Goal: Ask a question

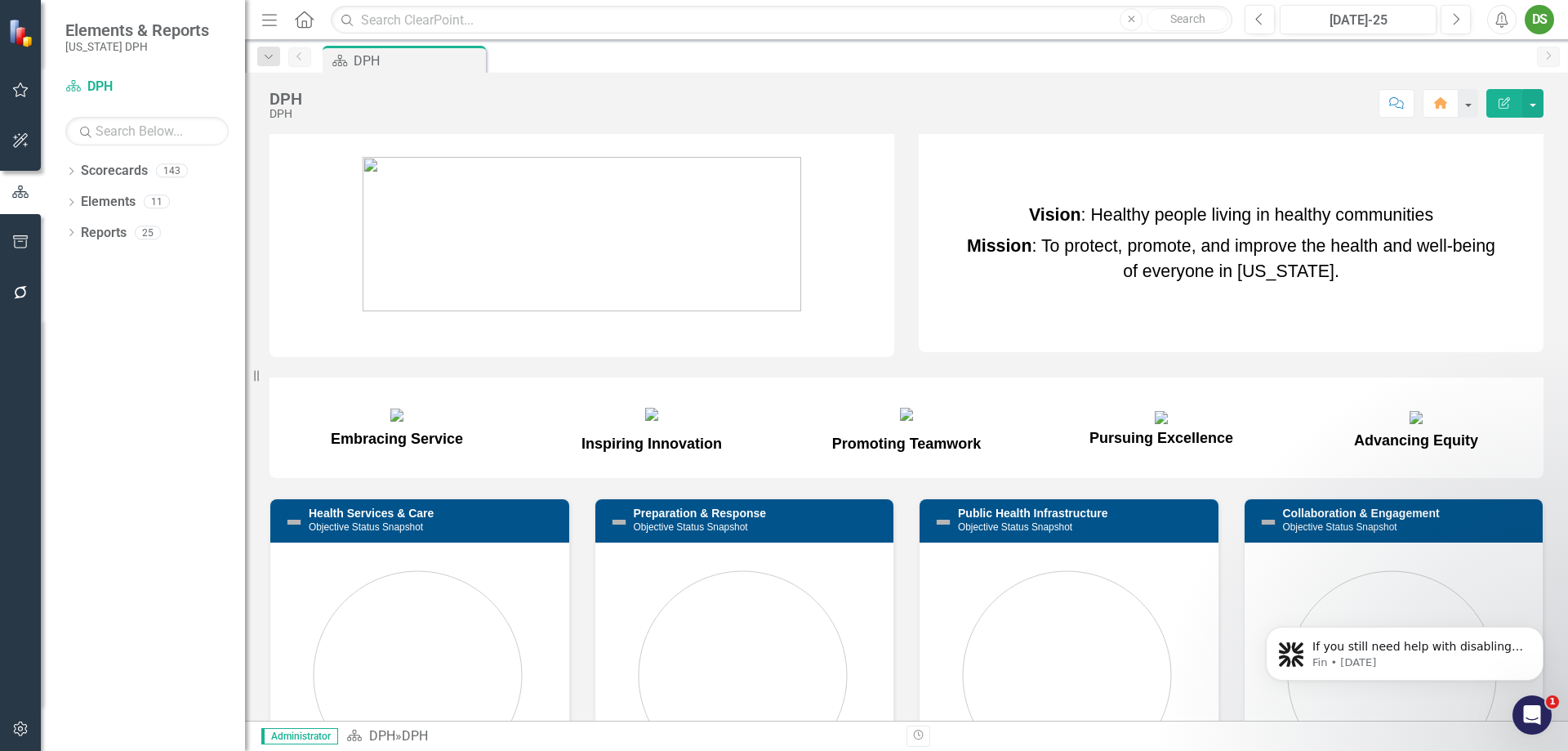
click at [1531, 717] on icon "Open Intercom Messenger" at bounding box center [1531, 714] width 12 height 13
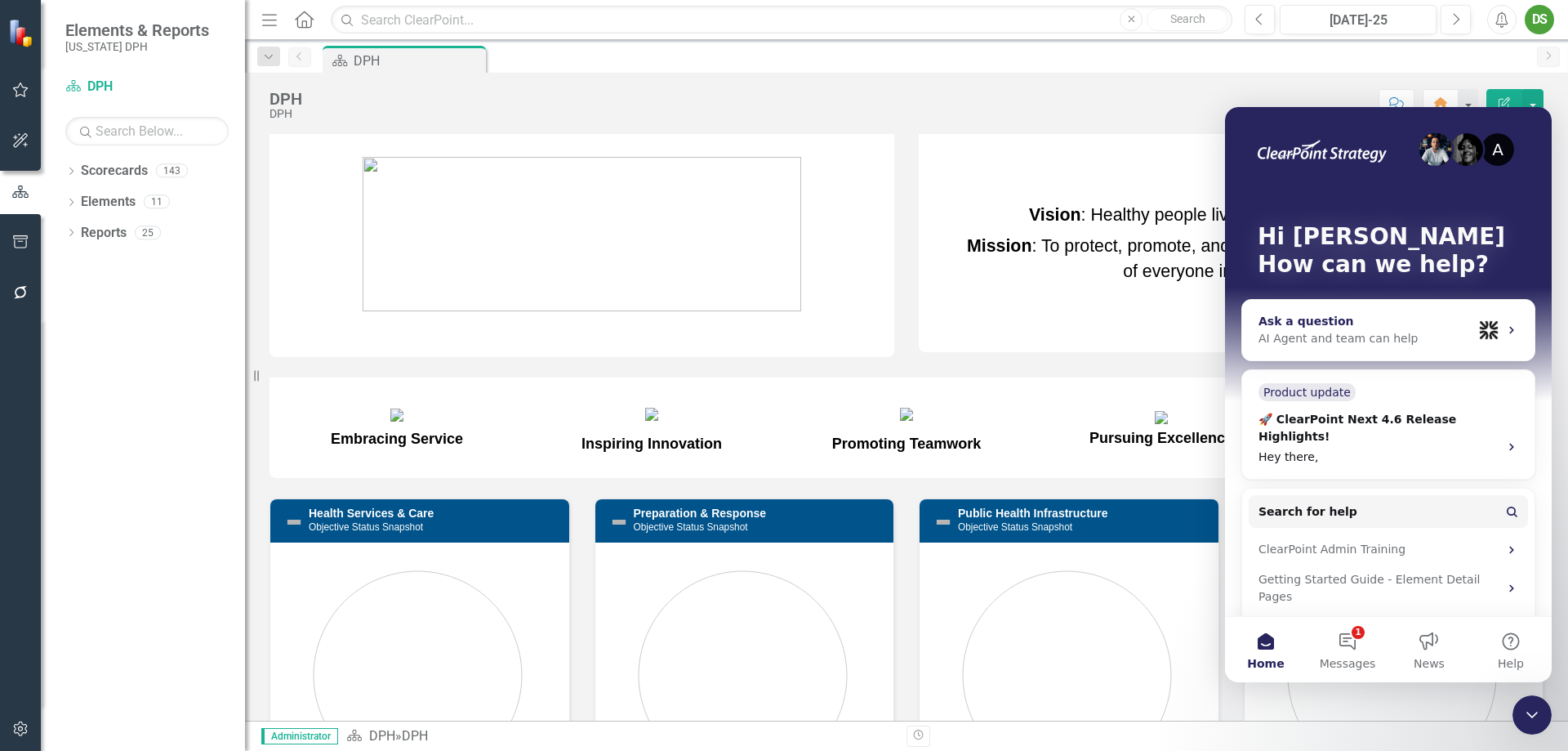
click at [1309, 329] on div "Ask a question" at bounding box center [1365, 321] width 214 height 17
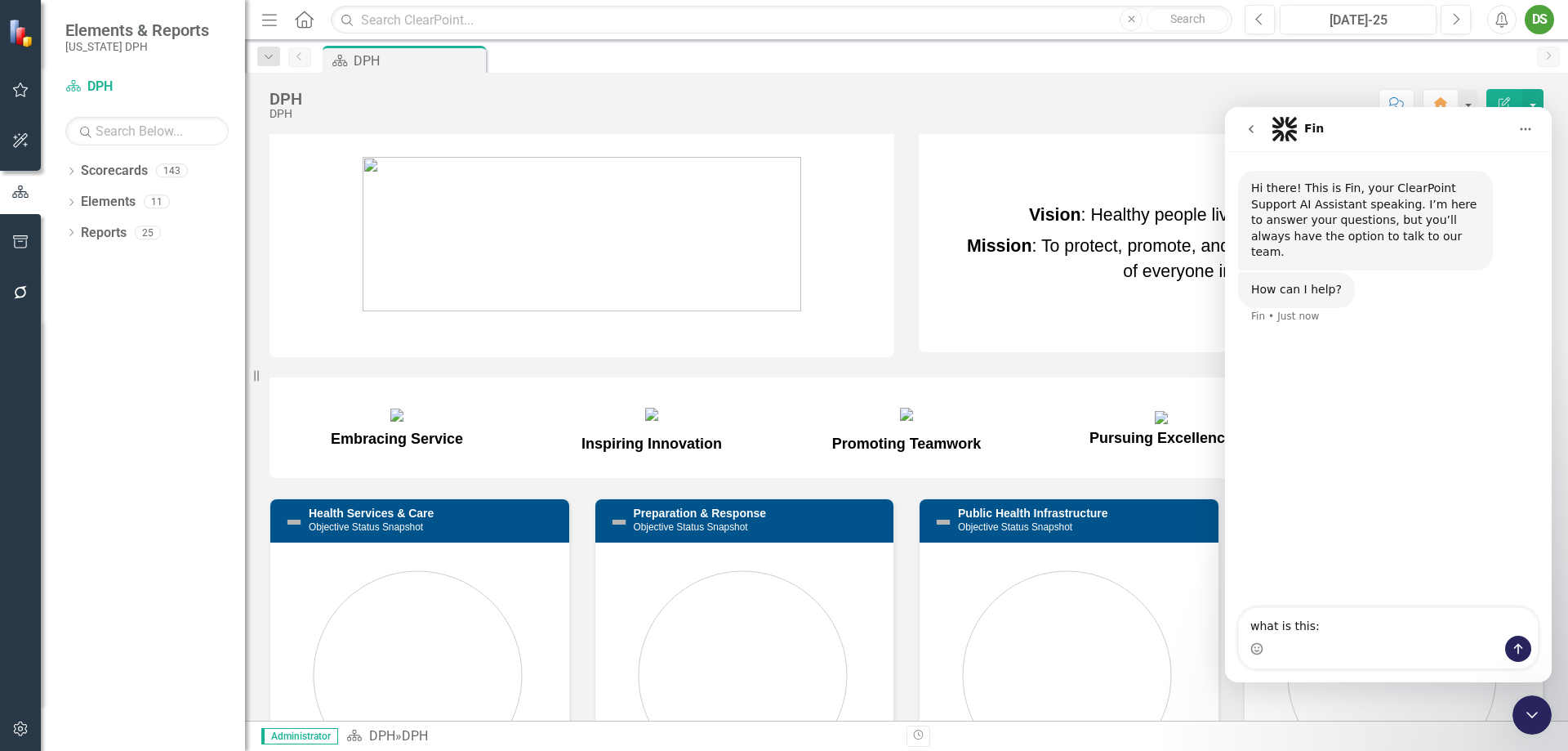
type textarea "what is this: Update via Summary Reports (My Measures) Go to Elements & Reports…"
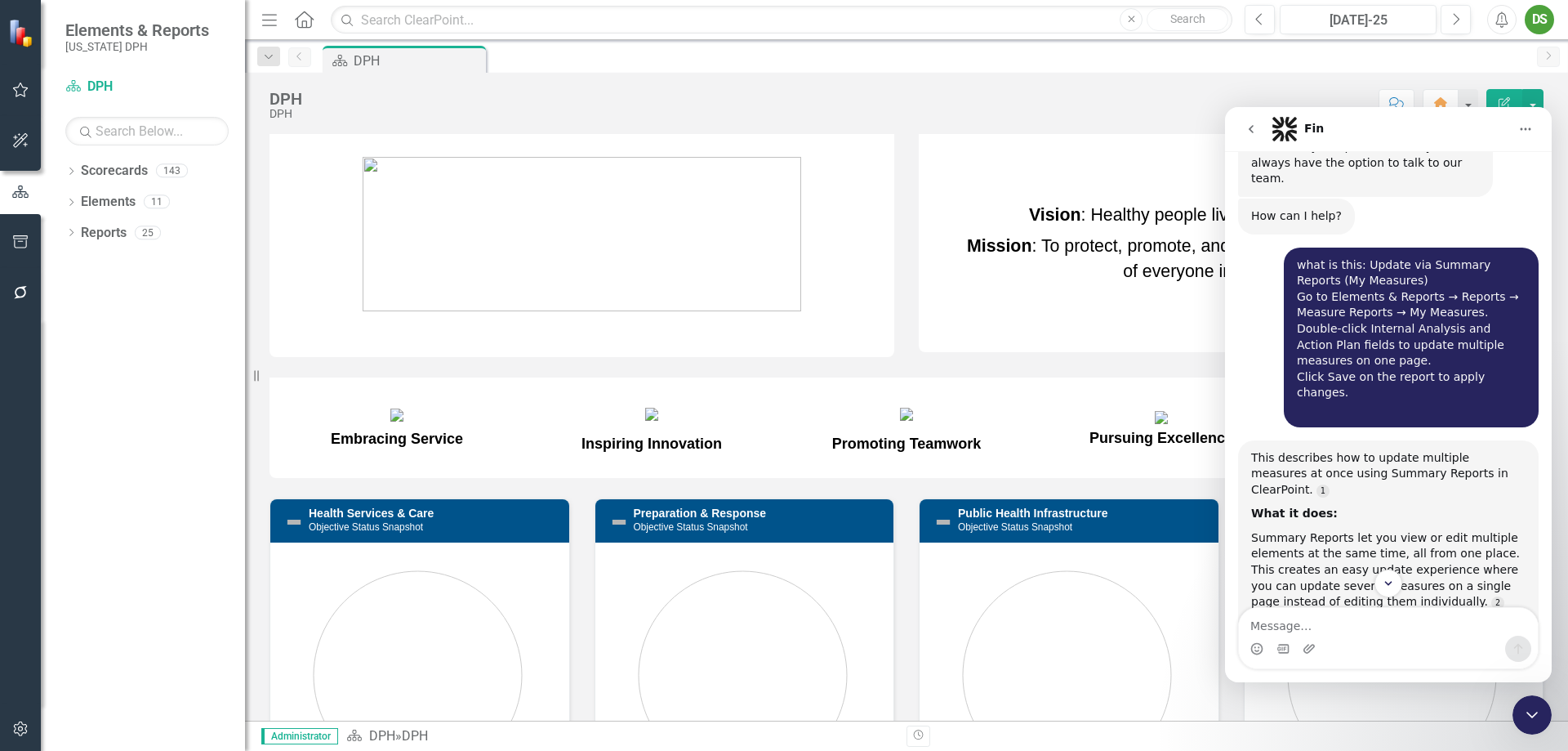
scroll to position [153, 0]
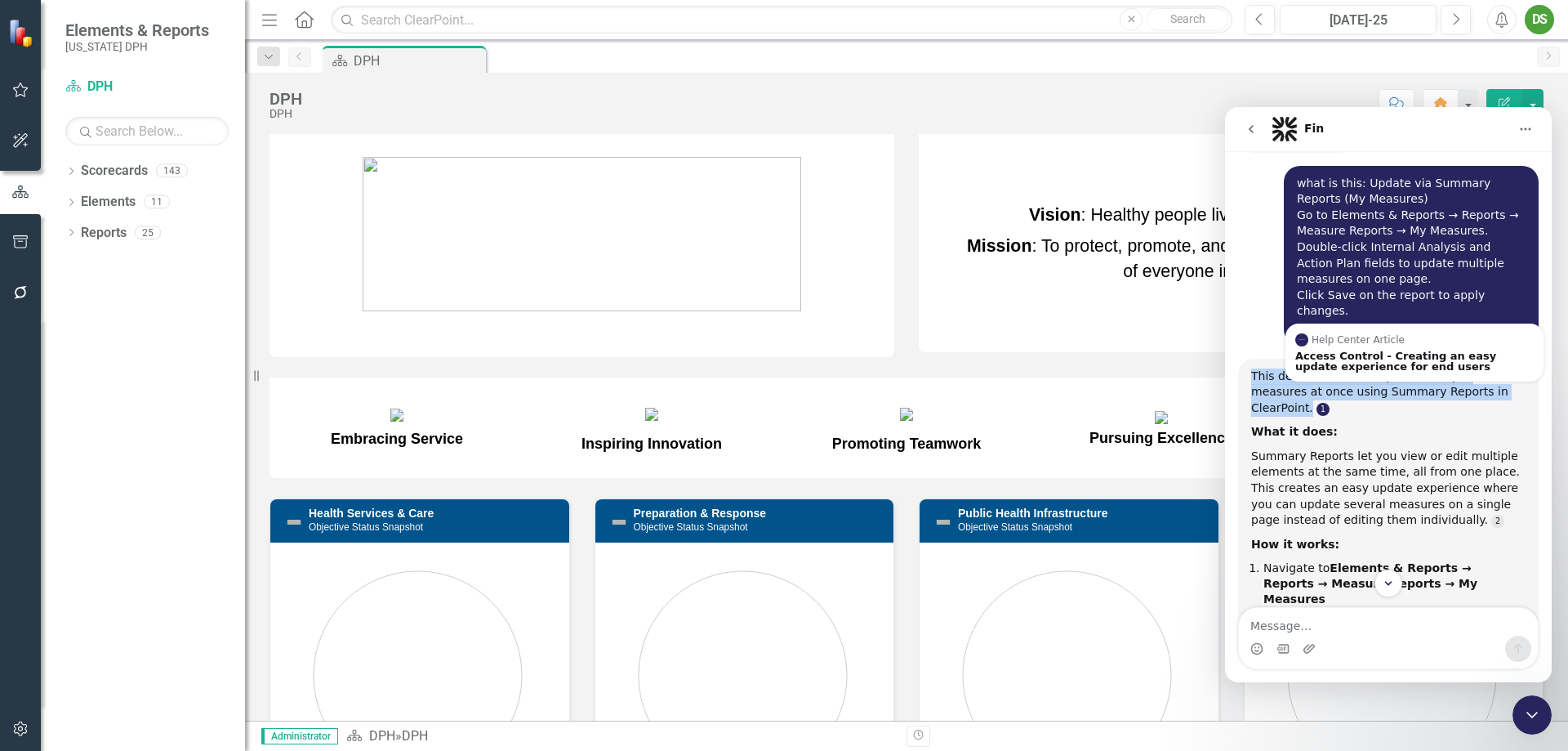
drag, startPoint x: 1251, startPoint y: 340, endPoint x: 1464, endPoint y: 362, distance: 214.1
click at [1464, 368] on div "This describes how to update multiple measures at once using Summary Reports in…" at bounding box center [1388, 393] width 275 height 49
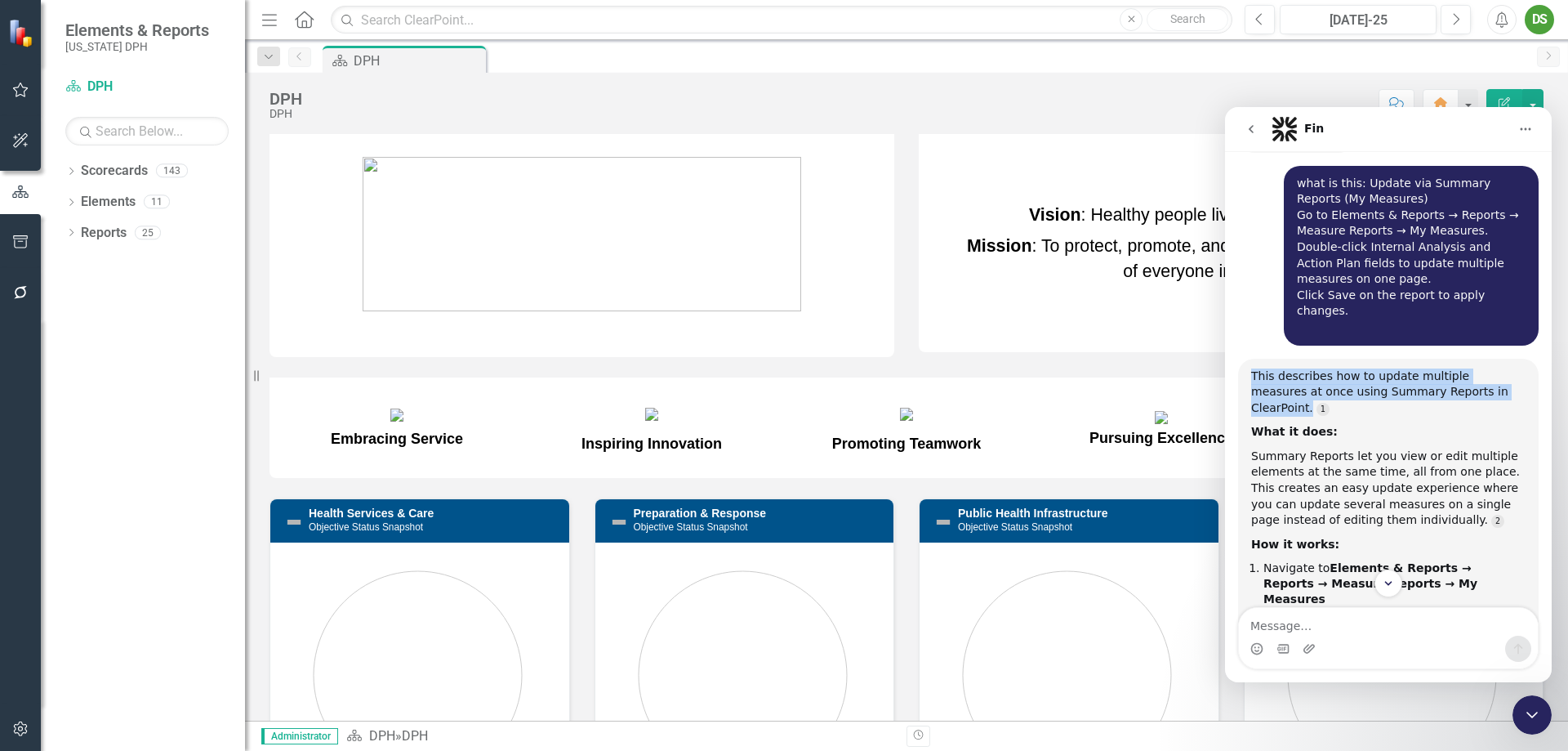
copy div "This describes how to update multiple measures at once using Summary Reports in…"
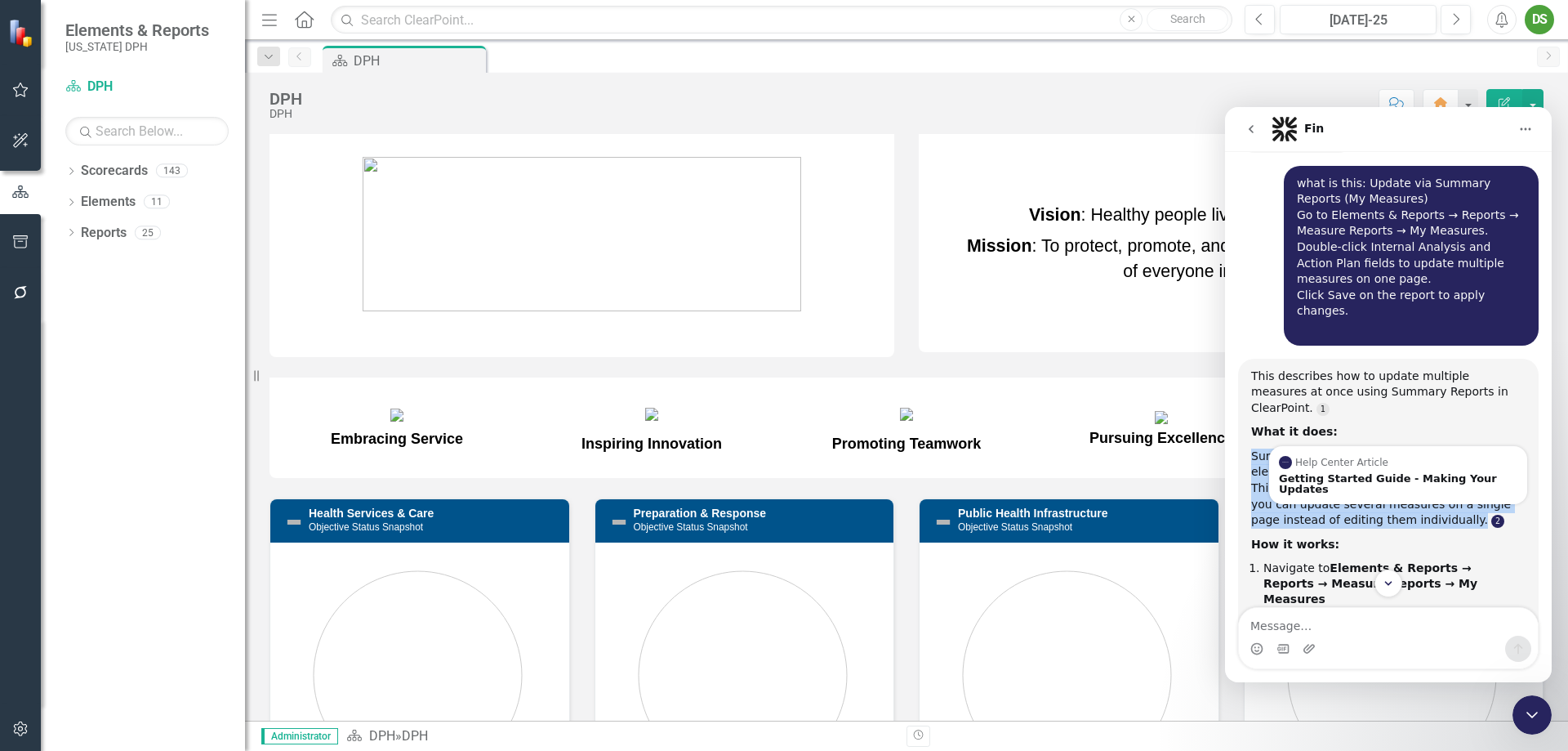
drag, startPoint x: 1251, startPoint y: 406, endPoint x: 1377, endPoint y: 478, distance: 145.1
click at [1377, 478] on div "Summary Reports let you view or edit multiple elements at the same time, all fr…" at bounding box center [1388, 488] width 275 height 80
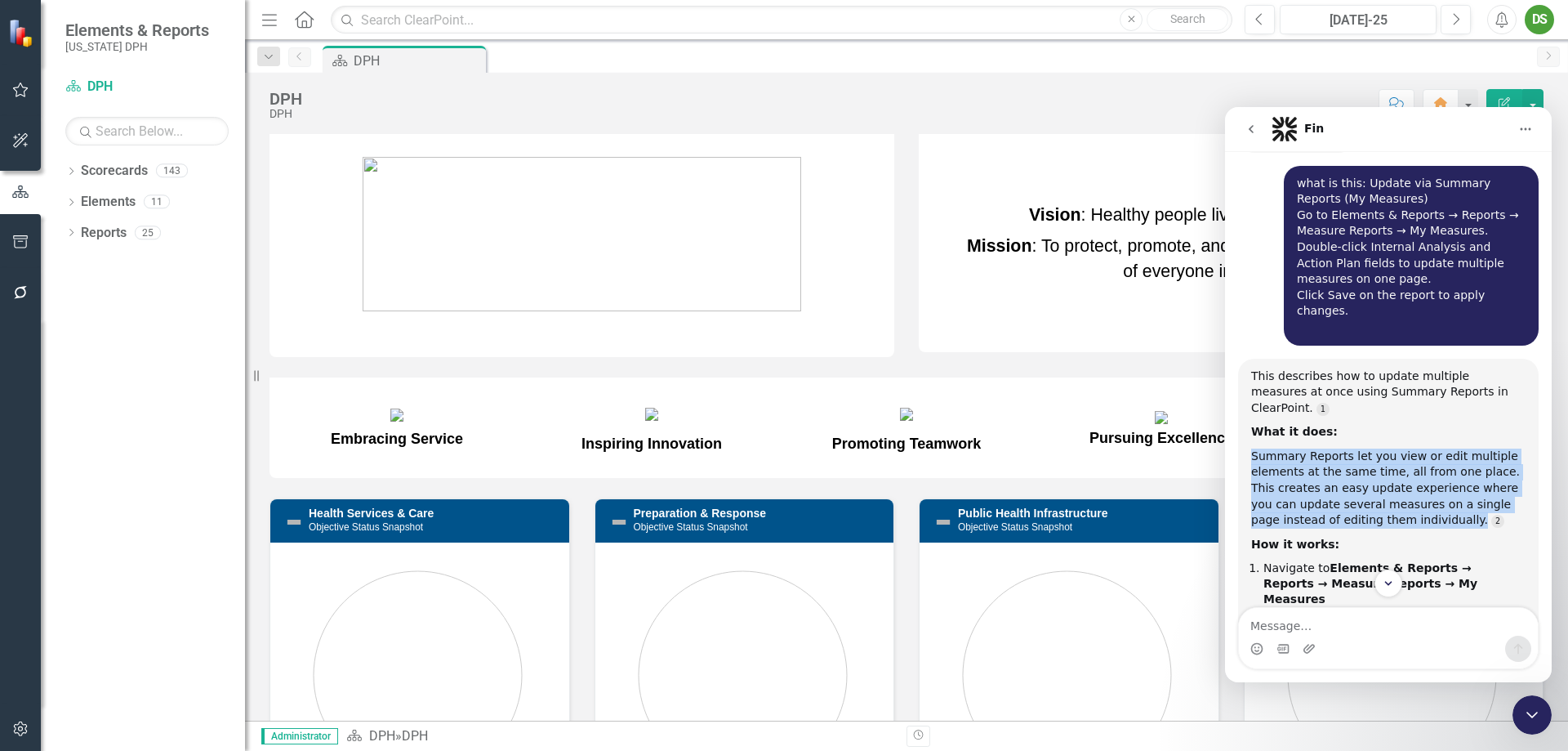
copy div "Summary Reports let you view or edit multiple elements at the same time, all fr…"
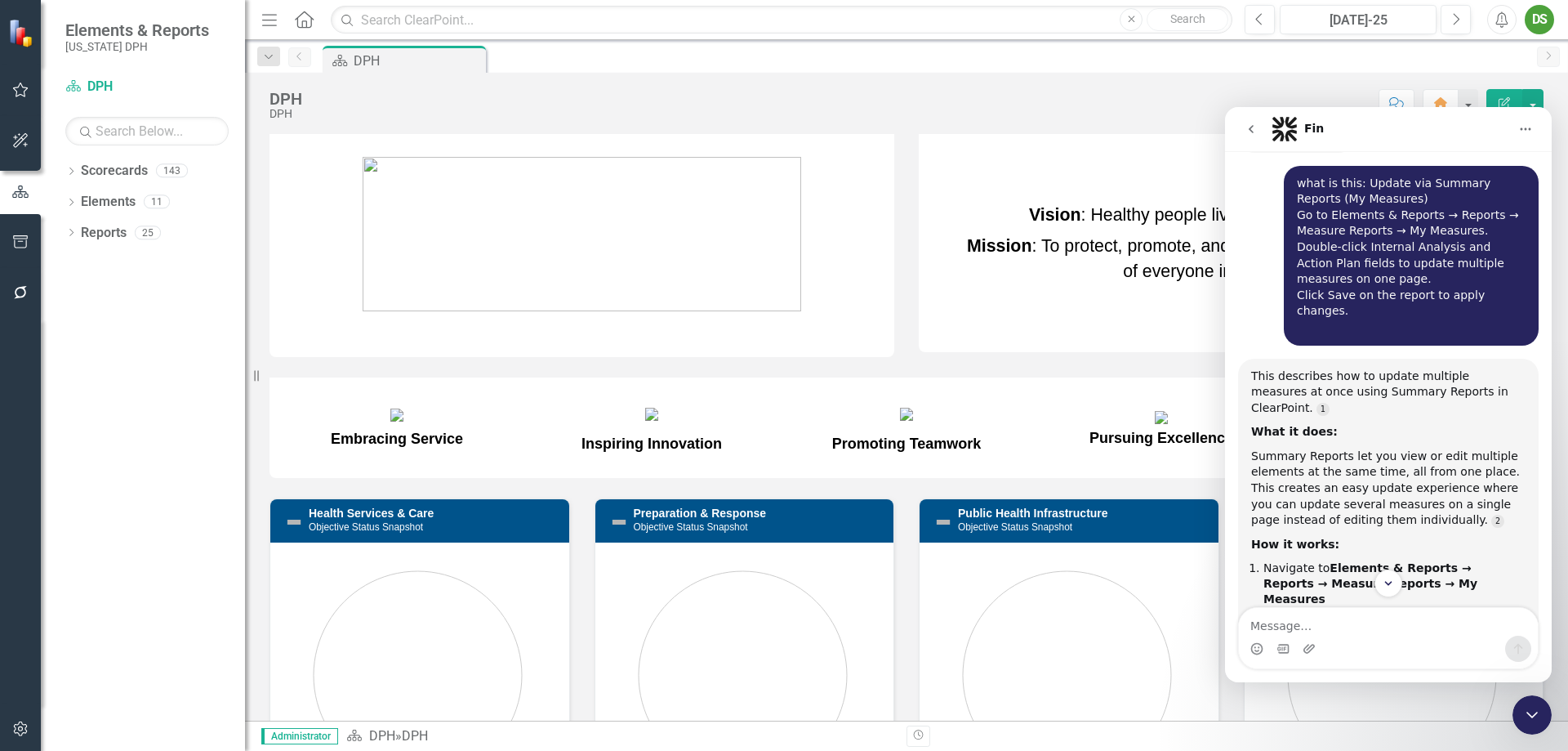
click at [1472, 536] on div "How it works:" at bounding box center [1388, 544] width 275 height 16
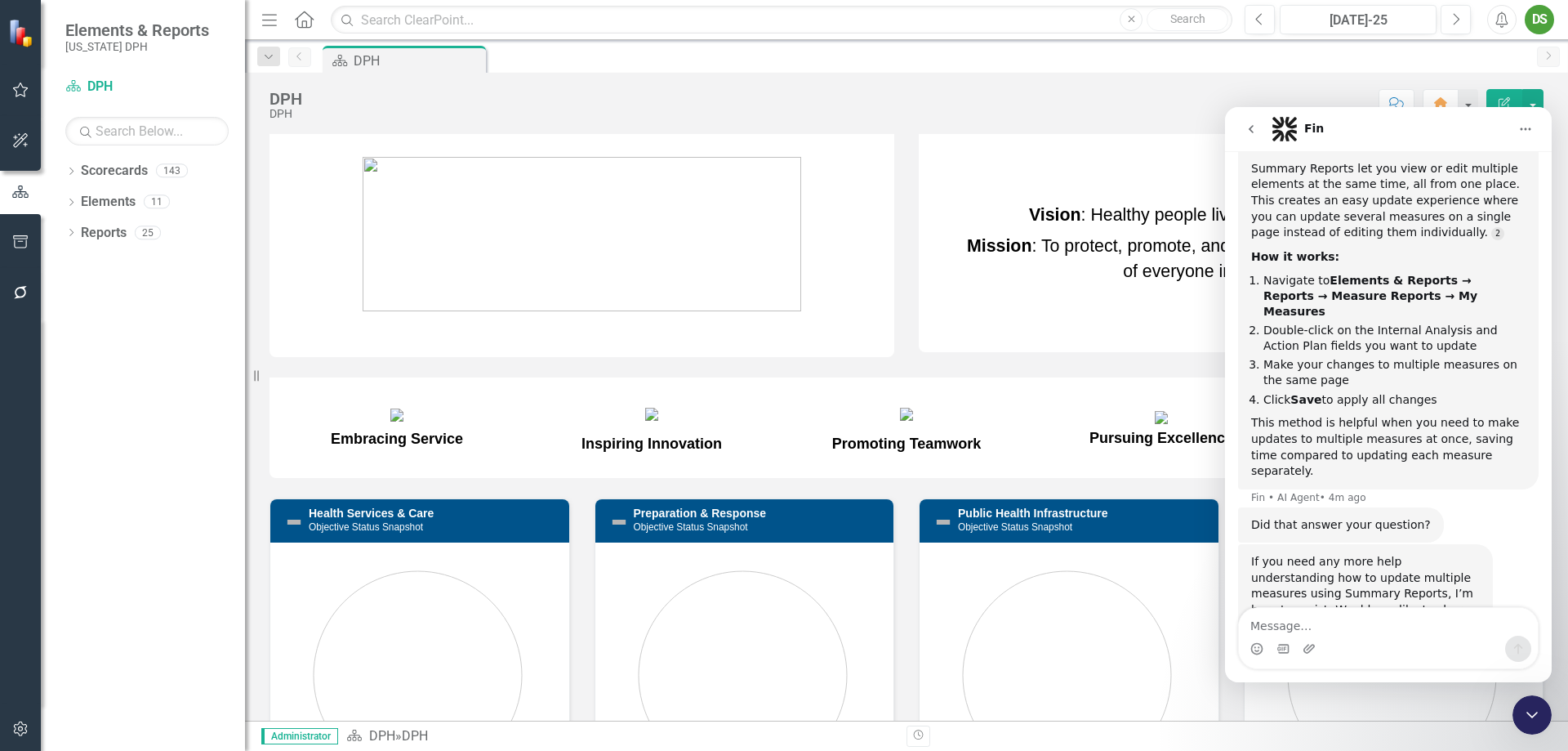
scroll to position [450, 0]
